Goal: Communication & Community: Participate in discussion

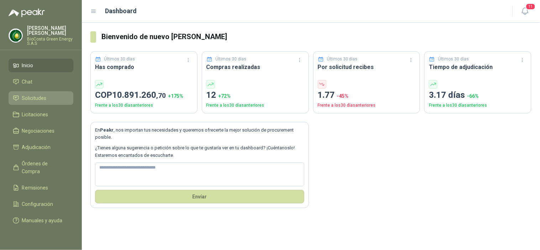
click at [37, 99] on span "Solicitudes" at bounding box center [34, 98] width 25 height 8
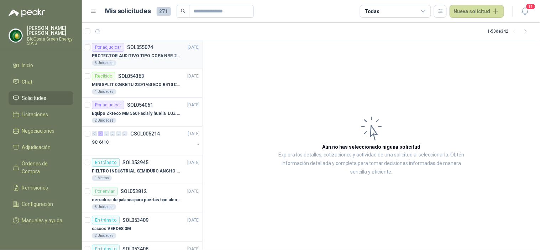
click at [136, 45] on p "SOL055074" at bounding box center [140, 47] width 26 height 5
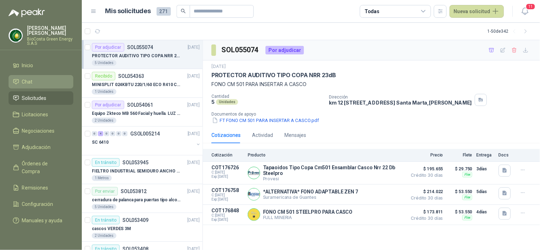
click at [36, 83] on li "Chat" at bounding box center [41, 82] width 56 height 8
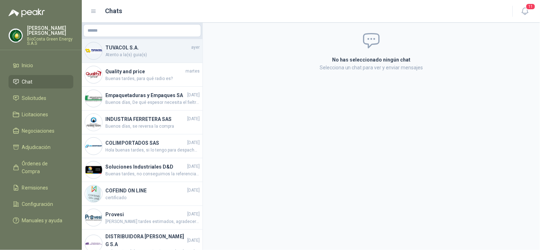
click at [147, 53] on span "Atento a la(s) guia(s)" at bounding box center [152, 55] width 94 height 7
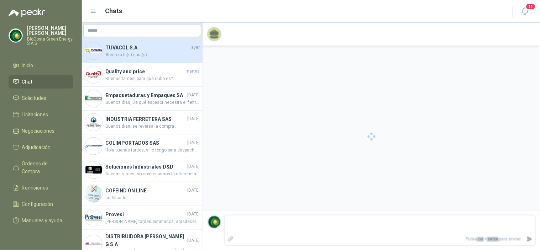
scroll to position [159, 0]
